Goal: Information Seeking & Learning: Learn about a topic

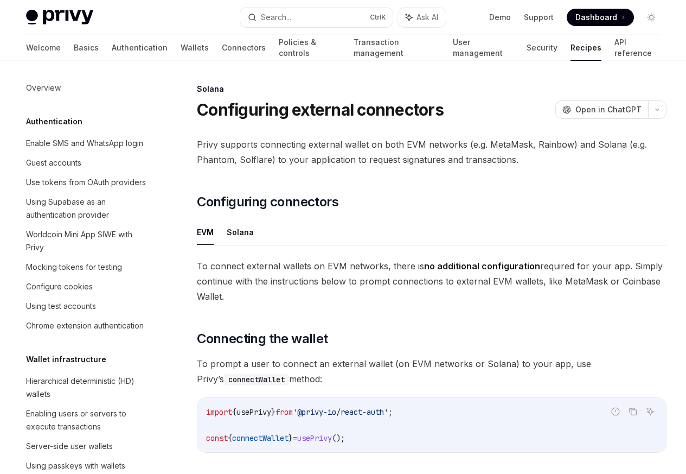
scroll to position [1737, 0]
